Goal: Use online tool/utility: Use online tool/utility

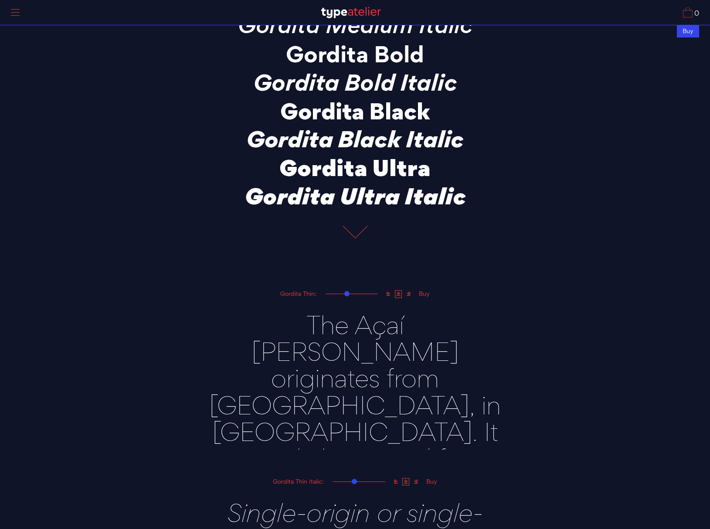
scroll to position [233, 0]
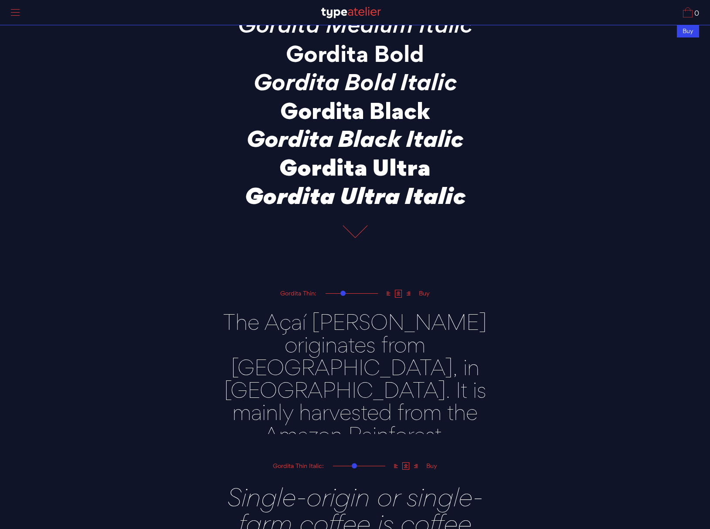
click at [343, 291] on div at bounding box center [342, 293] width 5 height 5
drag, startPoint x: 216, startPoint y: 319, endPoint x: 496, endPoint y: 396, distance: 289.7
click at [496, 396] on textarea "The Açaí [PERSON_NAME] originates from [GEOGRAPHIC_DATA], in [GEOGRAPHIC_DATA].…" at bounding box center [355, 365] width 305 height 135
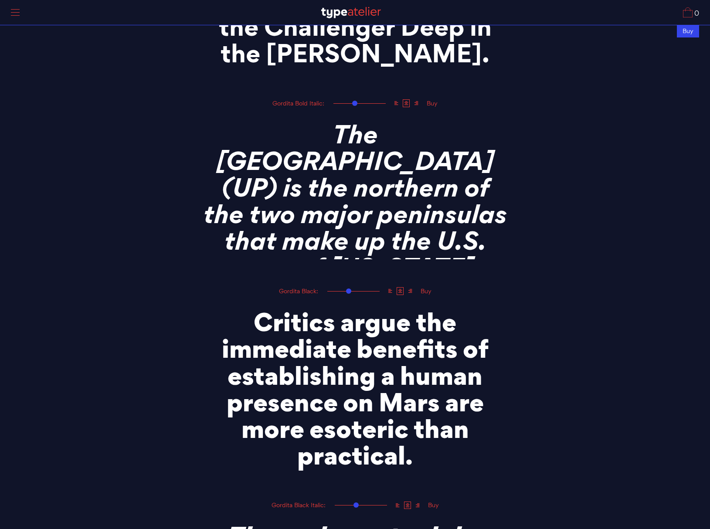
scroll to position [2093, 0]
type textarea "dirtfeel"
drag, startPoint x: 260, startPoint y: 303, endPoint x: 511, endPoint y: 429, distance: 280.9
click at [511, 429] on div "Critics argue the immediate benefits of establishing a human presence on Mars a…" at bounding box center [355, 384] width 741 height 179
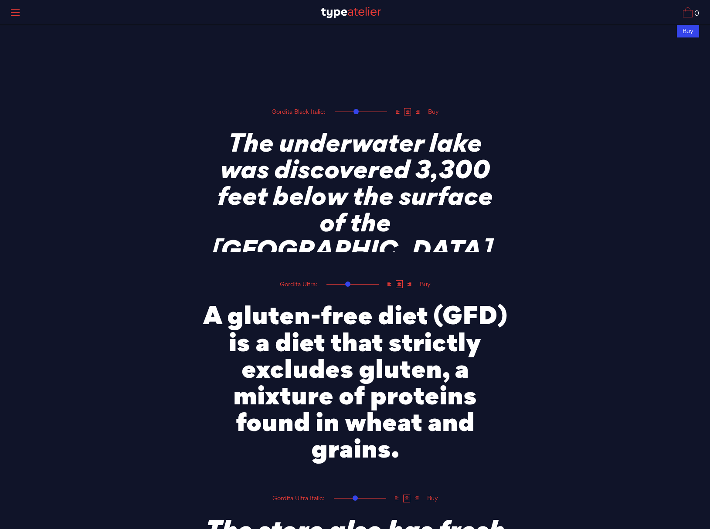
scroll to position [2486, 0]
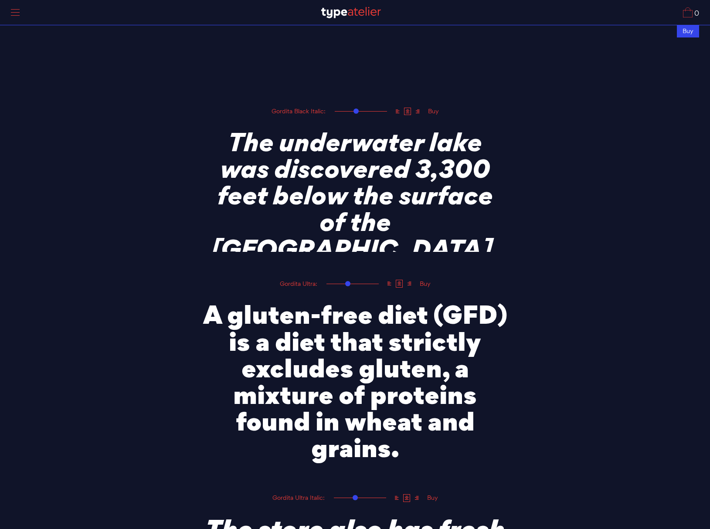
type textarea "dirtfeel"
click at [357, 310] on textarea "A gluten-free diet (GFD) is a diet that strictly excludes gluten, a mixture of …" at bounding box center [355, 376] width 305 height 177
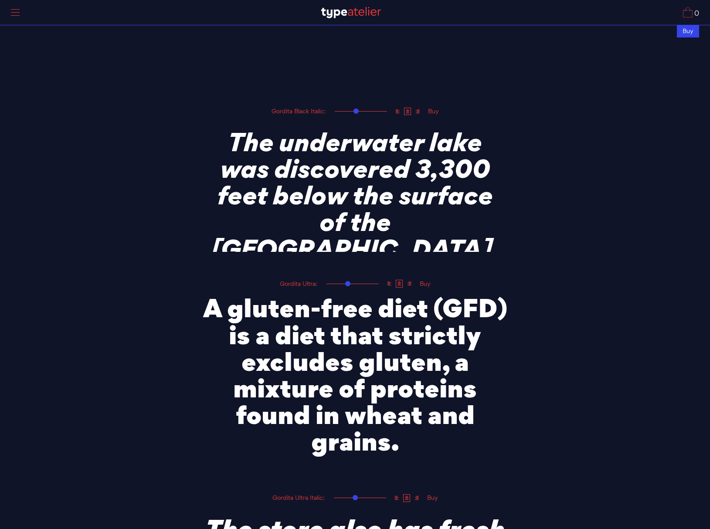
drag, startPoint x: 206, startPoint y: 292, endPoint x: 495, endPoint y: 449, distance: 329.4
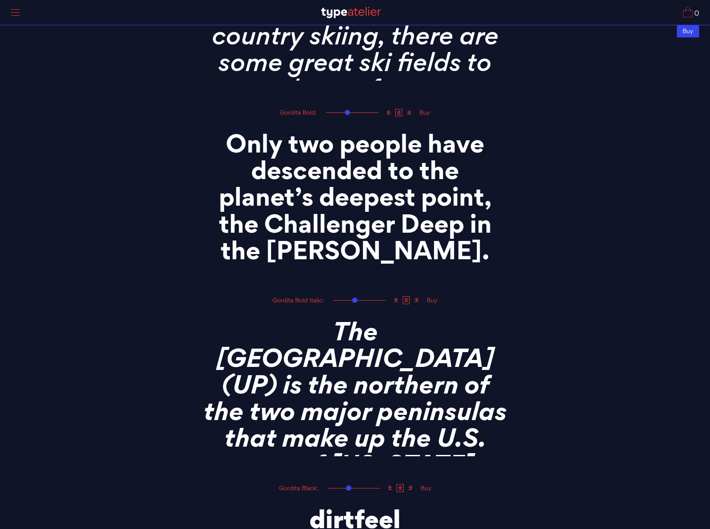
scroll to position [1890, 0]
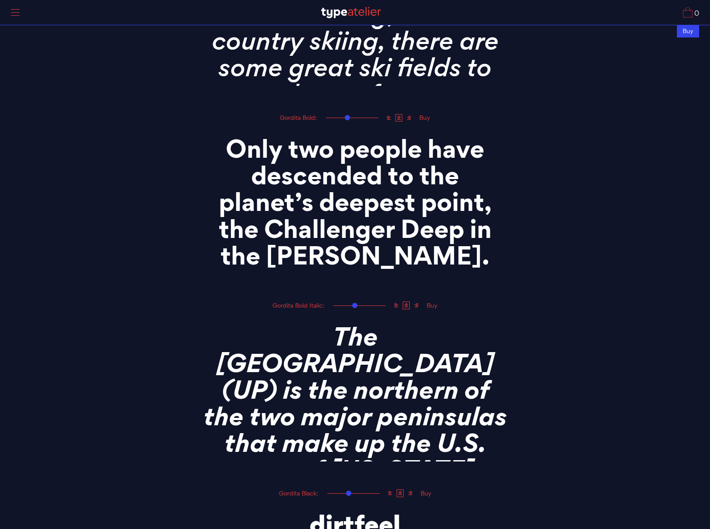
type textarea "dirtfeel"
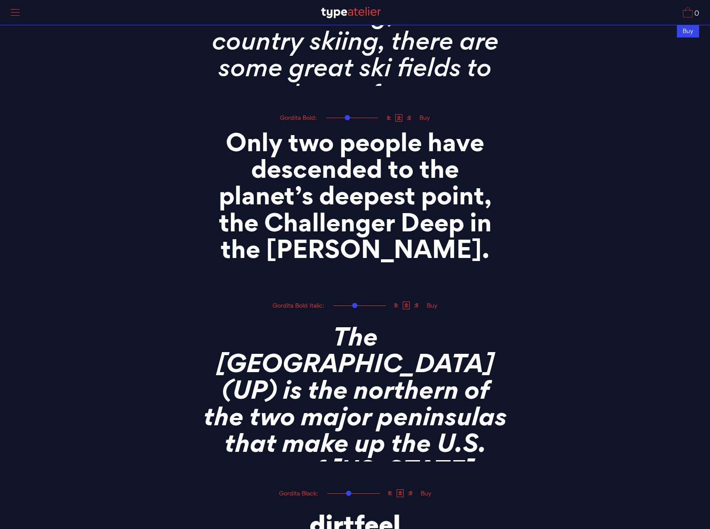
drag, startPoint x: 249, startPoint y: 146, endPoint x: 501, endPoint y: 265, distance: 278.6
click at [501, 265] on div "Gordita Thin Gordita Thin Italic Gordita Light Gordita Light Italic Gordita Reg…" at bounding box center [355, 158] width 322 height 4002
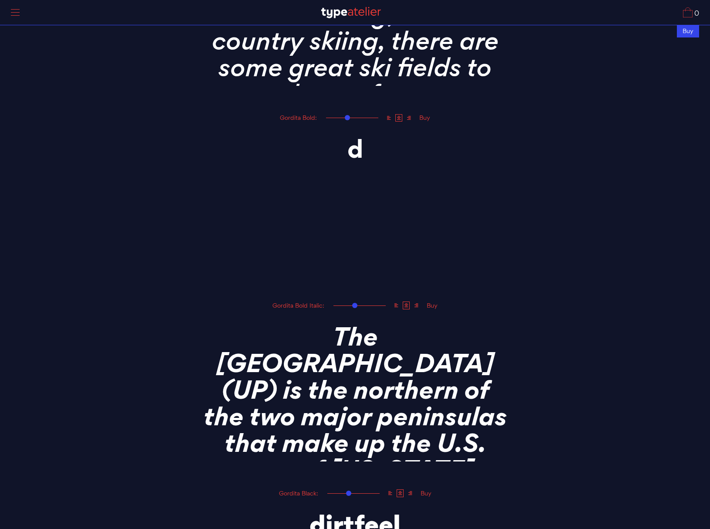
scroll to position [0, 0]
type textarea "dirtfeel"
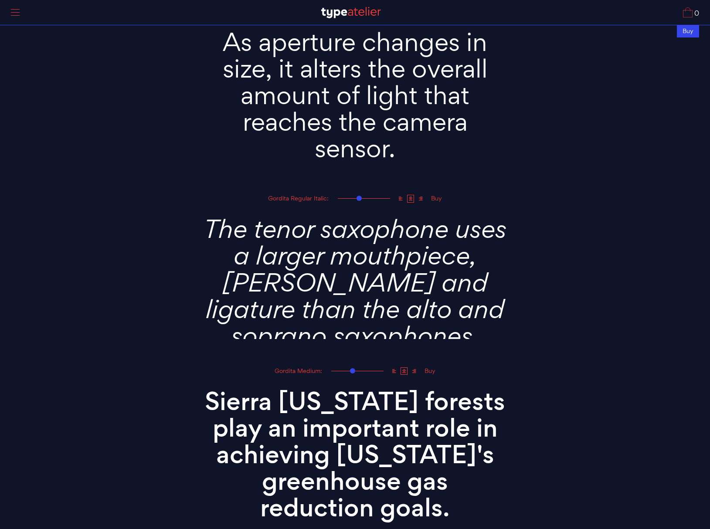
scroll to position [1255, 0]
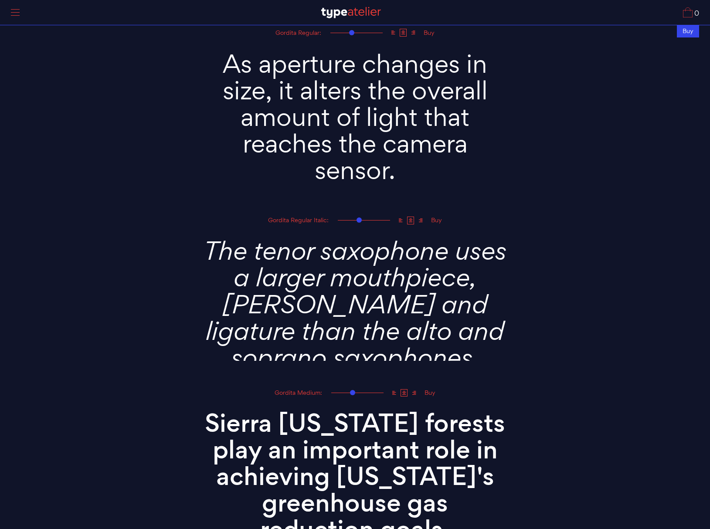
drag, startPoint x: 253, startPoint y: 77, endPoint x: 434, endPoint y: 173, distance: 205.4
click at [434, 173] on textarea "As aperture changes in size, it alters the overall amount of light that reaches…" at bounding box center [355, 113] width 305 height 151
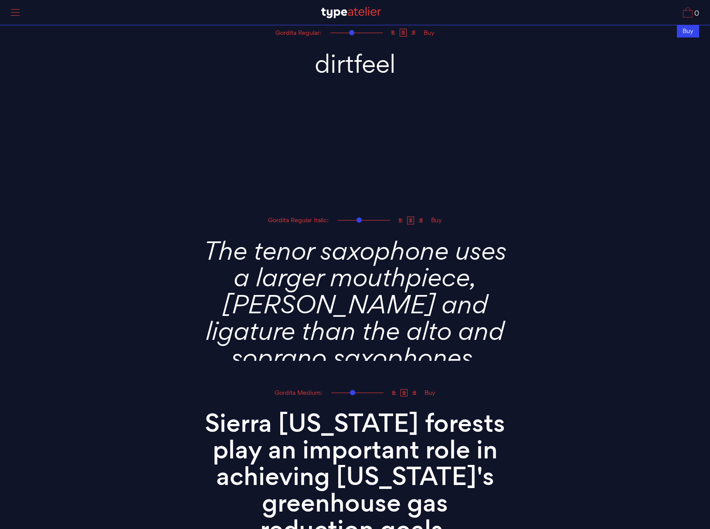
type textarea "dirtfeel"
drag, startPoint x: 204, startPoint y: 408, endPoint x: 463, endPoint y: 515, distance: 280.1
click at [463, 515] on textarea "Sierra [US_STATE] forests play an important role in achieving [US_STATE]'s gree…" at bounding box center [355, 473] width 305 height 151
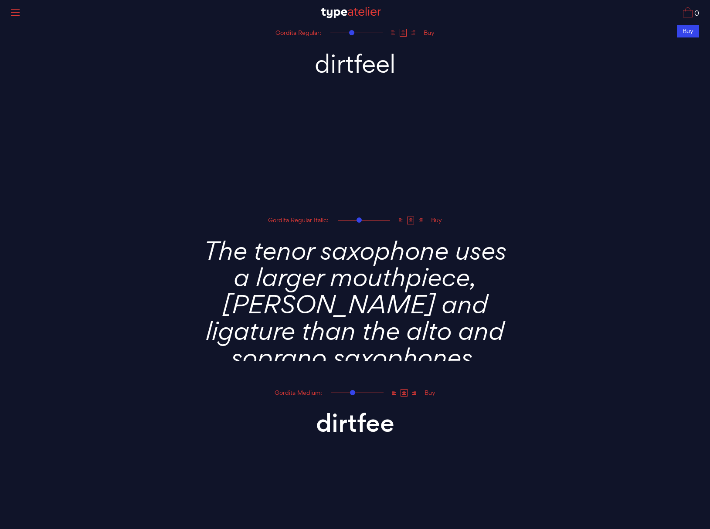
type textarea "dirtfeel"
